Goal: Find specific page/section: Find specific page/section

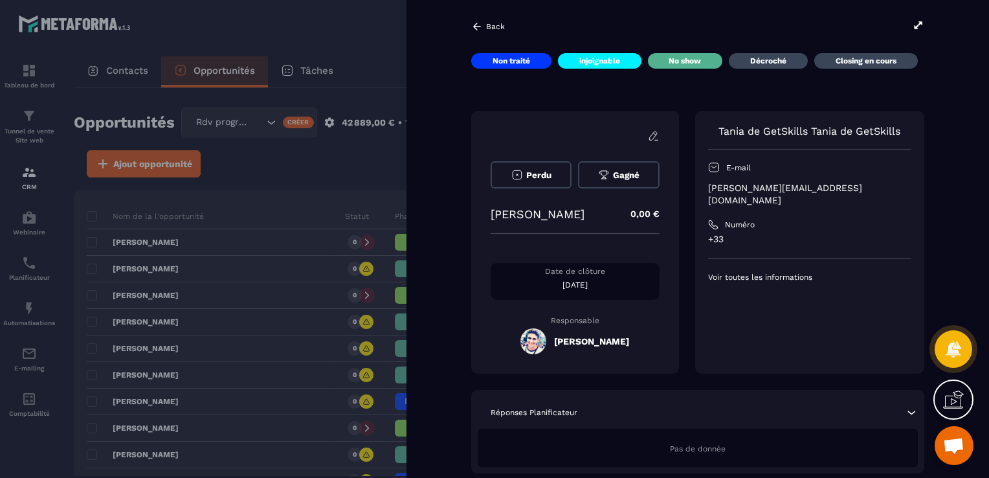
click at [524, 214] on p "[PERSON_NAME]" at bounding box center [538, 214] width 94 height 14
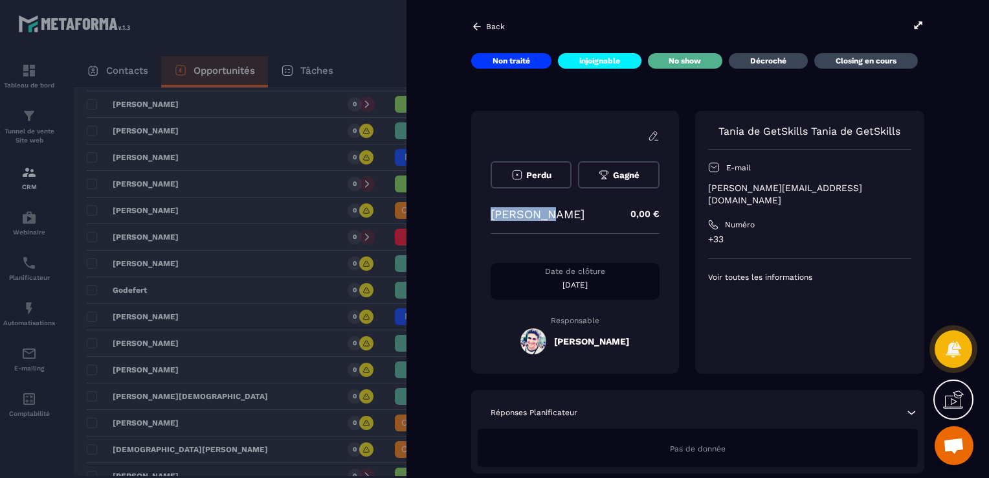
click at [524, 214] on p "[PERSON_NAME]" at bounding box center [538, 214] width 94 height 14
copy p "[PERSON_NAME]"
click at [246, 310] on div at bounding box center [494, 239] width 989 height 478
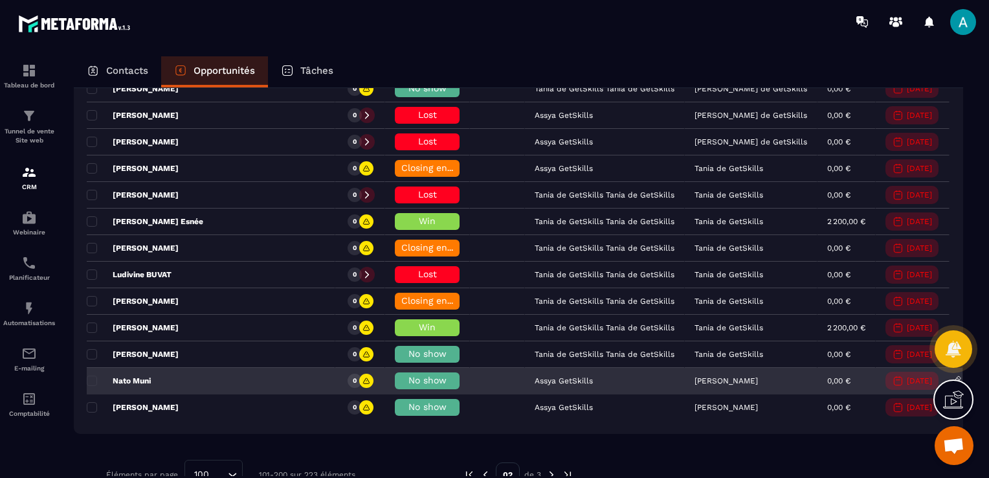
scroll to position [2591, 0]
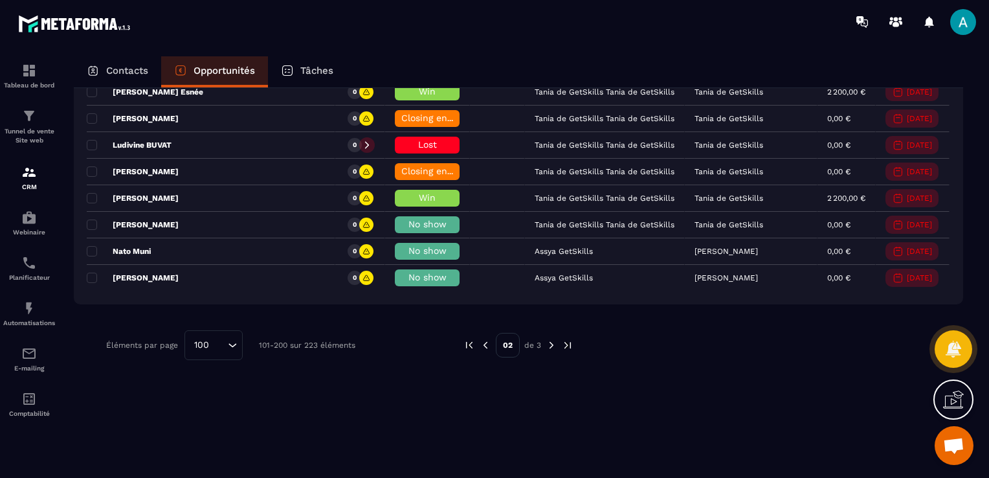
click at [480, 339] on img at bounding box center [486, 345] width 12 height 12
click at [482, 339] on img at bounding box center [486, 345] width 12 height 12
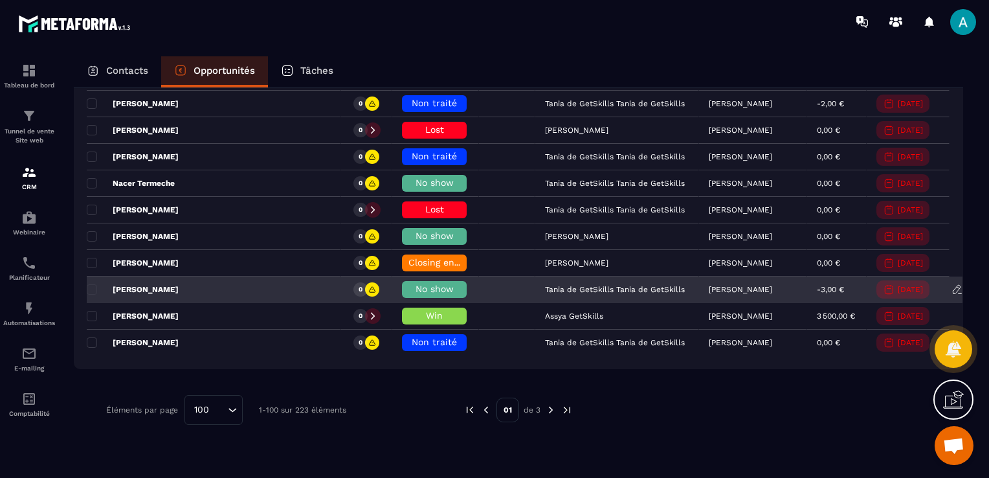
scroll to position [2462, 0]
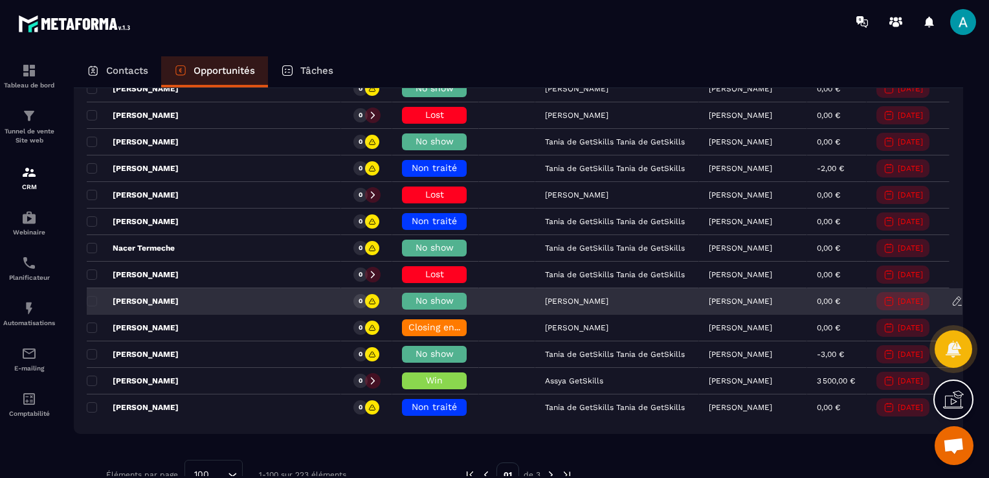
click at [221, 294] on div "[PERSON_NAME]" at bounding box center [214, 302] width 254 height 26
